Goal: Task Accomplishment & Management: Complete application form

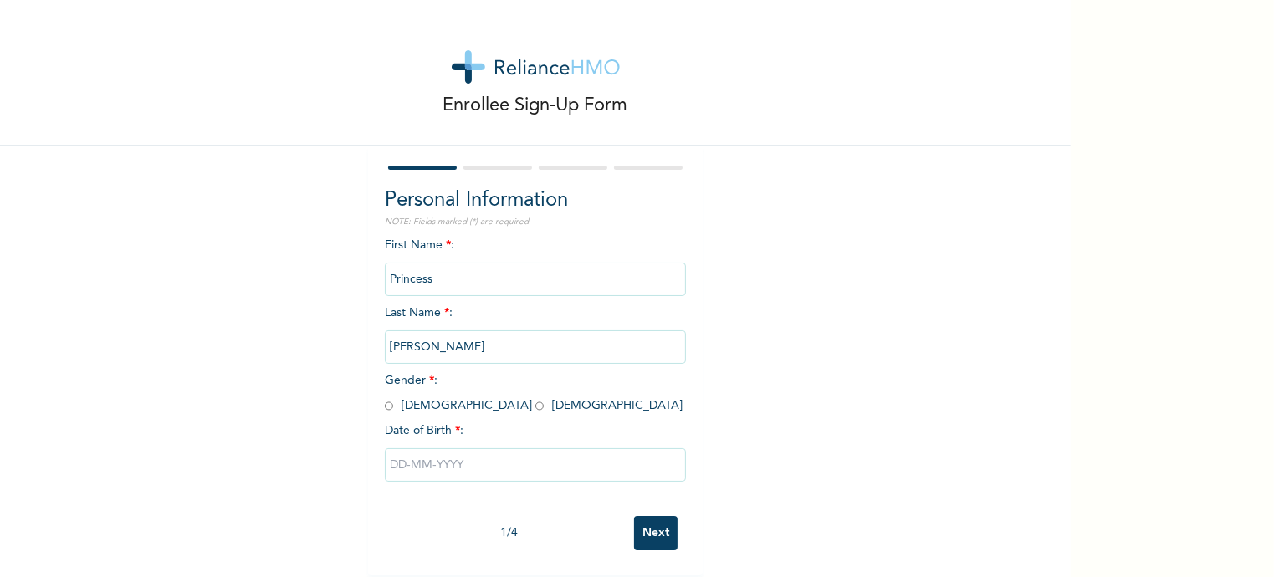
click at [472, 281] on input "Princess" at bounding box center [535, 279] width 301 height 33
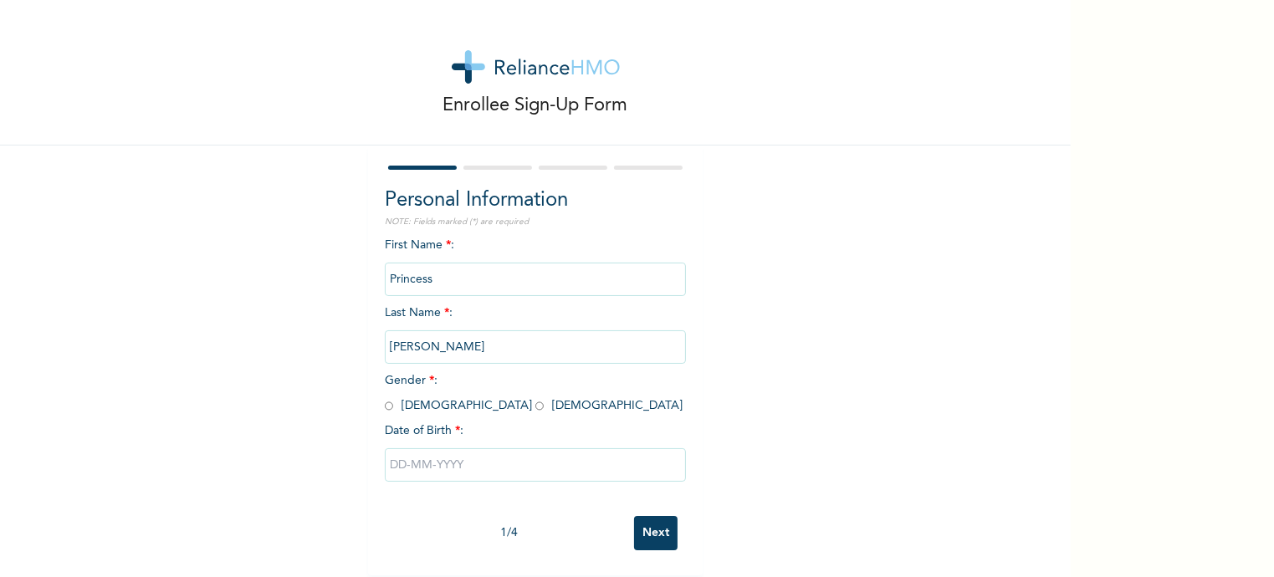
click at [472, 281] on input "Princess" at bounding box center [535, 279] width 301 height 33
